Goal: Task Accomplishment & Management: Use online tool/utility

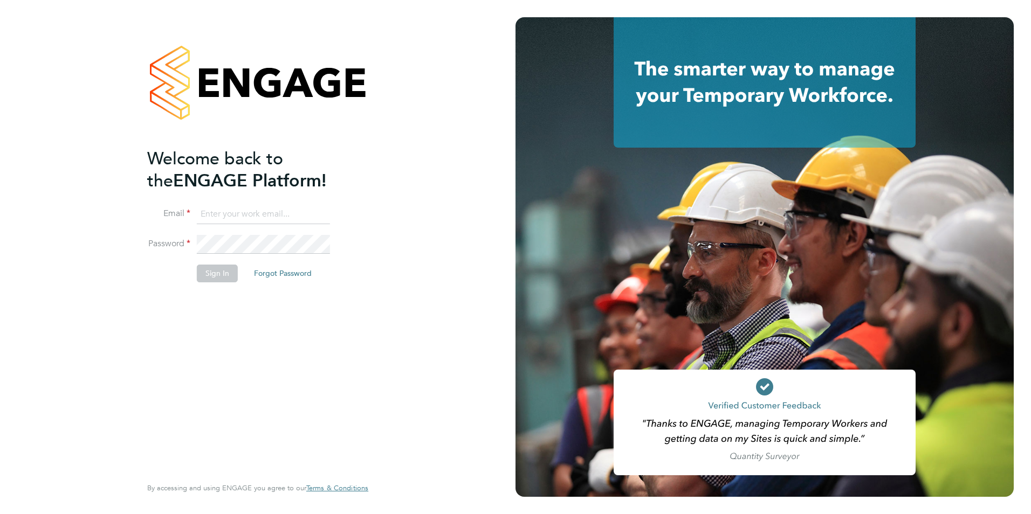
type input "[EMAIL_ADDRESS][DOMAIN_NAME]"
click at [219, 270] on button "Sign In" at bounding box center [217, 273] width 41 height 17
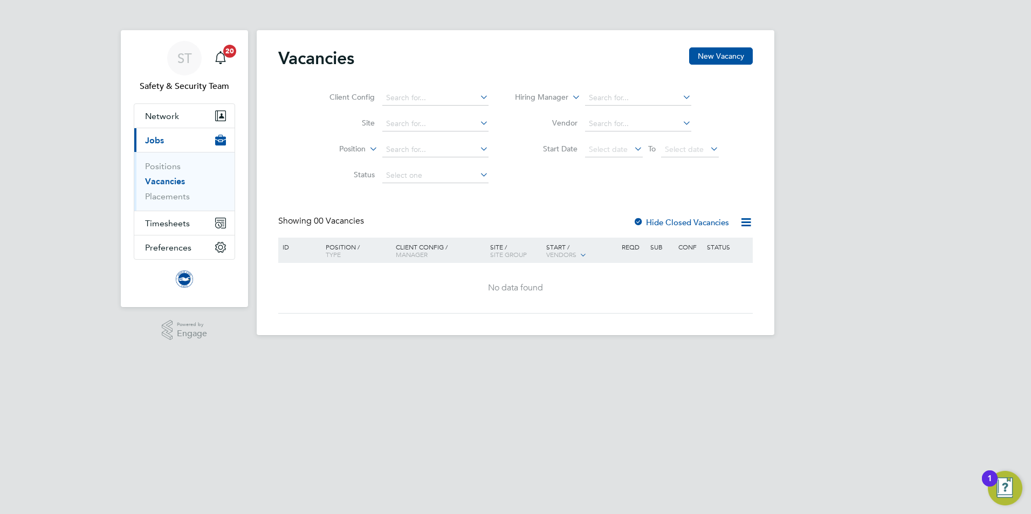
click at [56, 133] on div "ST Safety & Security Team Notifications 20 Applications: Network Sites Workers …" at bounding box center [515, 176] width 1031 height 353
click at [170, 219] on span "Timesheets" at bounding box center [167, 223] width 45 height 10
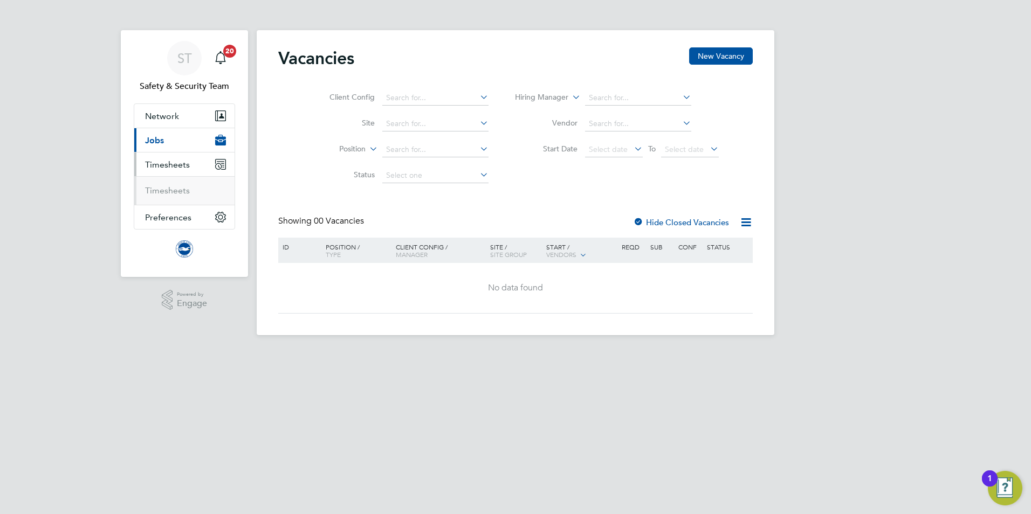
click at [169, 196] on li "Timesheets" at bounding box center [185, 191] width 81 height 11
click at [169, 188] on link "Timesheets" at bounding box center [167, 191] width 45 height 10
